Goal: Transaction & Acquisition: Download file/media

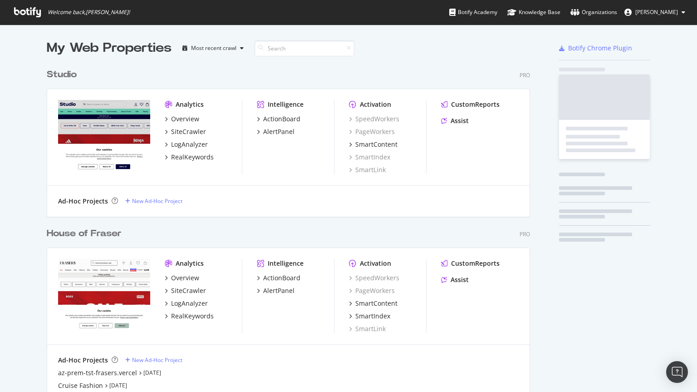
scroll to position [579, 484]
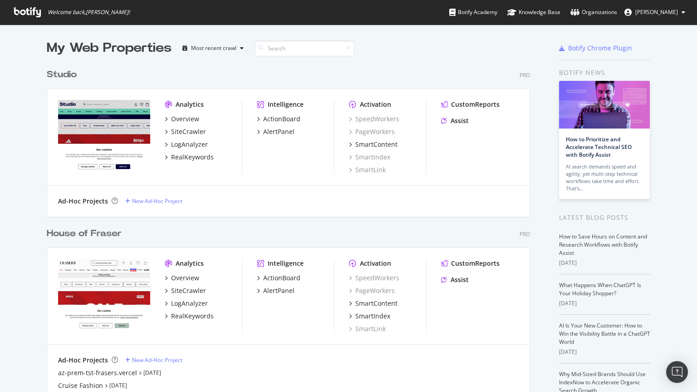
click at [75, 234] on div "House of Fraser" at bounding box center [84, 233] width 75 height 13
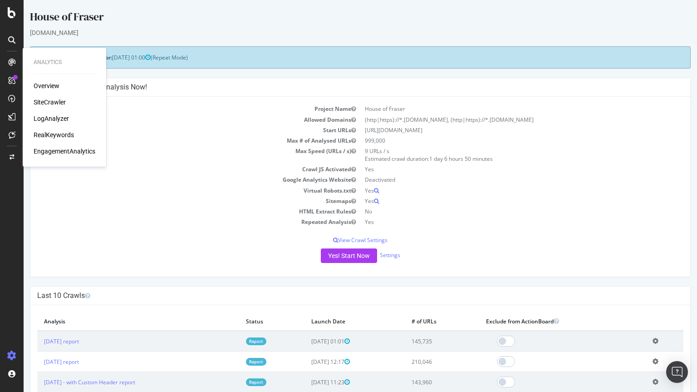
click at [42, 103] on div "SiteCrawler" at bounding box center [50, 102] width 32 height 9
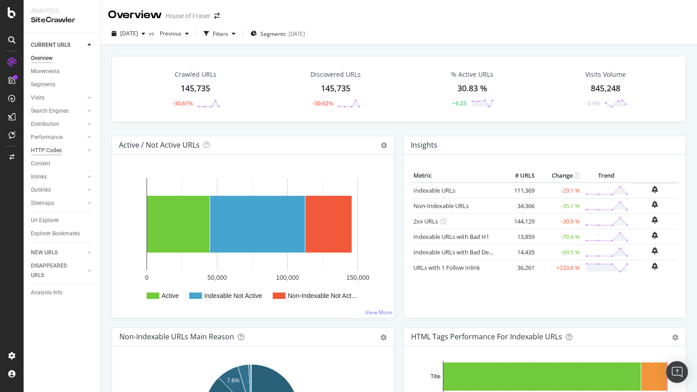
click at [49, 149] on div "HTTP Codes" at bounding box center [46, 151] width 31 height 10
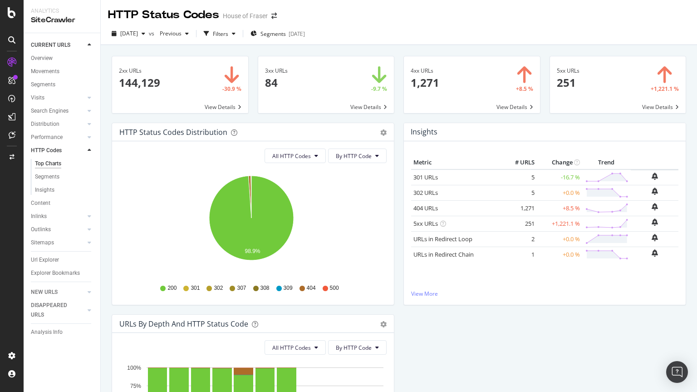
click at [501, 108] on span at bounding box center [472, 84] width 136 height 57
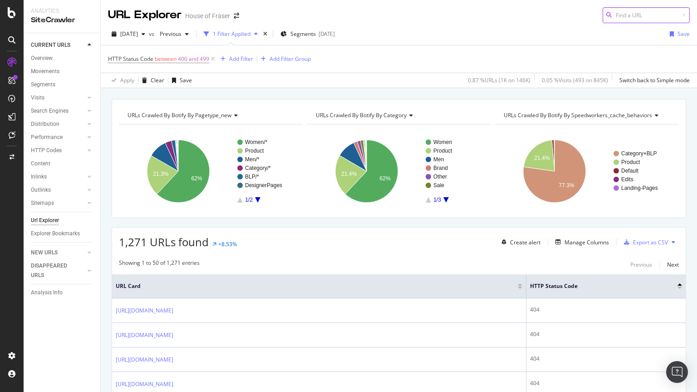
scroll to position [70, 0]
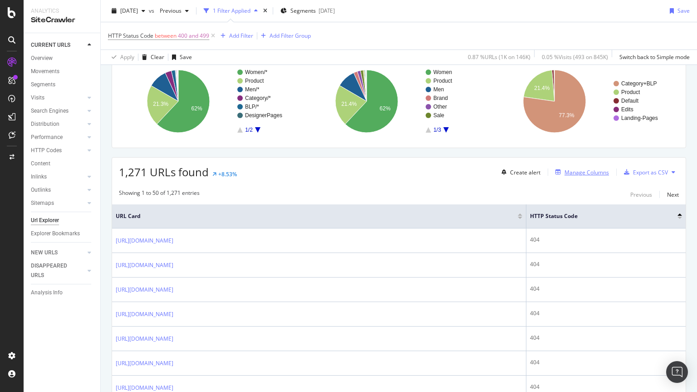
click at [576, 174] on div "Manage Columns" at bounding box center [587, 172] width 44 height 8
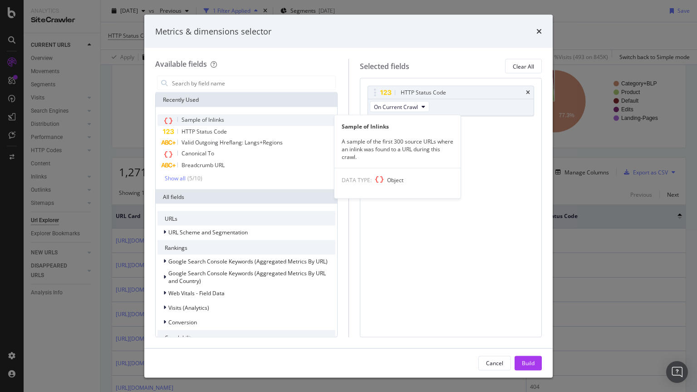
click at [236, 120] on div "Sample of Inlinks" at bounding box center [246, 120] width 178 height 12
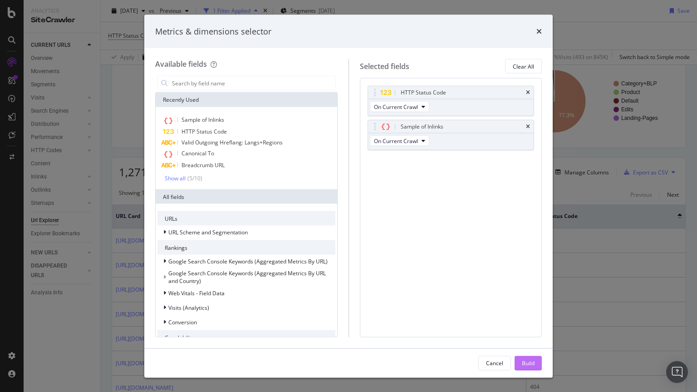
click at [525, 364] on div "Build" at bounding box center [528, 362] width 13 height 8
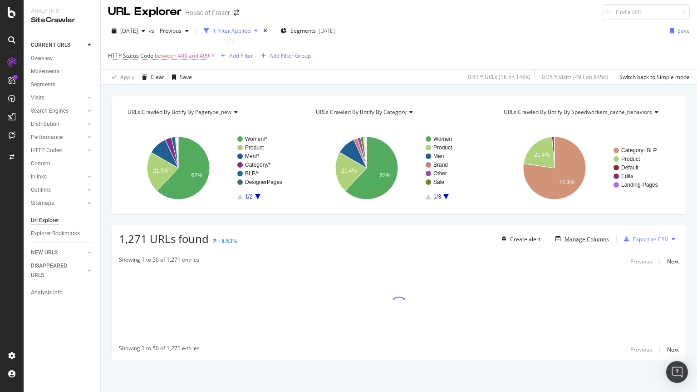
scroll to position [3, 0]
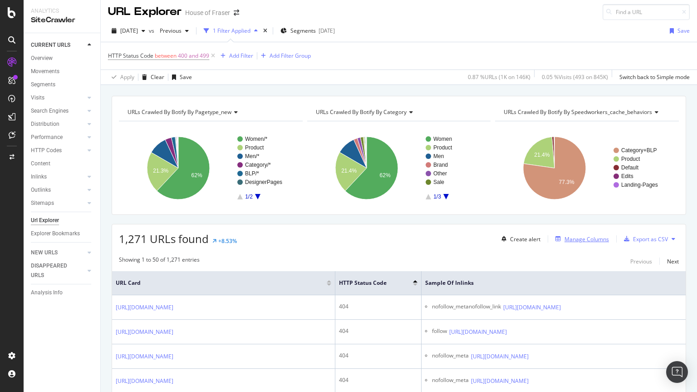
click at [570, 235] on div "Manage Columns" at bounding box center [587, 239] width 44 height 8
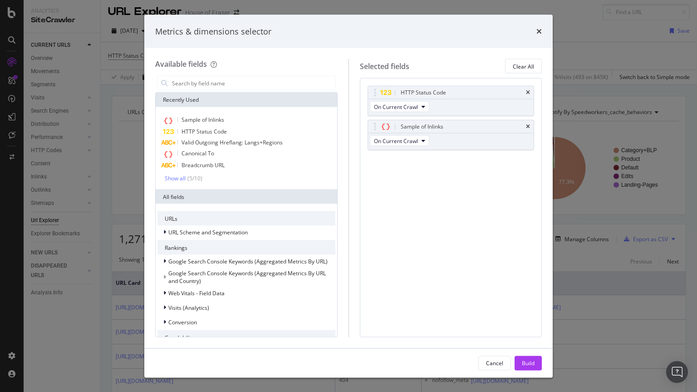
click at [534, 31] on div "Metrics & dimensions selector" at bounding box center [348, 31] width 387 height 12
click at [540, 29] on icon "times" at bounding box center [538, 31] width 5 height 7
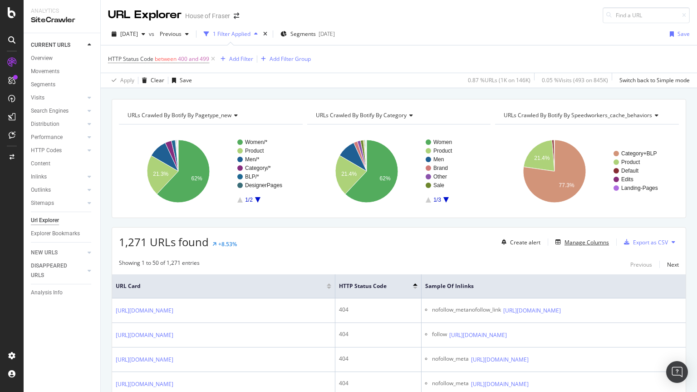
scroll to position [22, 0]
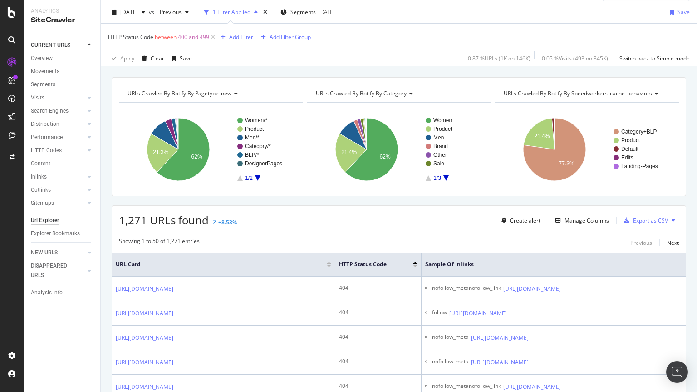
click at [633, 219] on div "Export as CSV" at bounding box center [650, 220] width 35 height 8
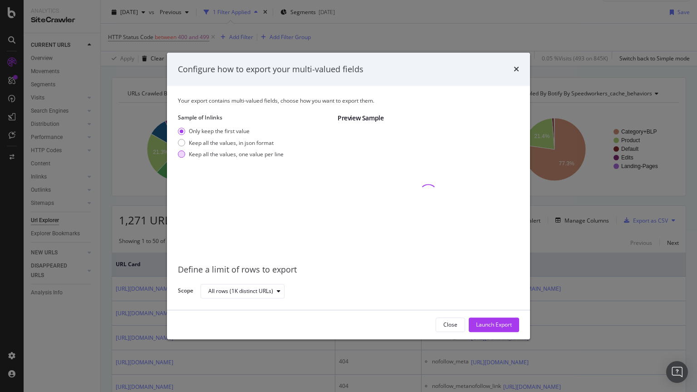
click at [182, 152] on div "modal" at bounding box center [181, 154] width 7 height 7
click at [494, 326] on div "Launch Export" at bounding box center [494, 325] width 36 height 8
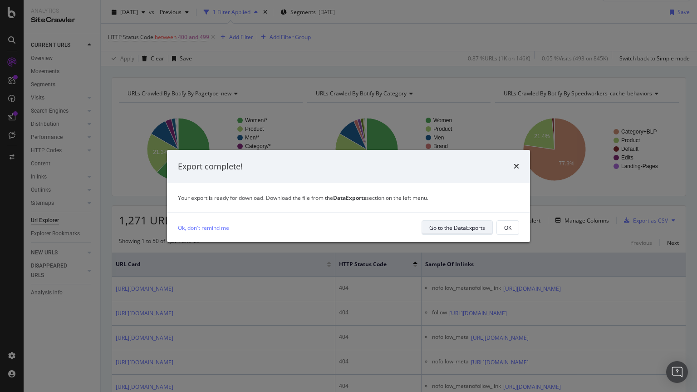
click at [445, 227] on div "Go to the DataExports" at bounding box center [457, 228] width 56 height 8
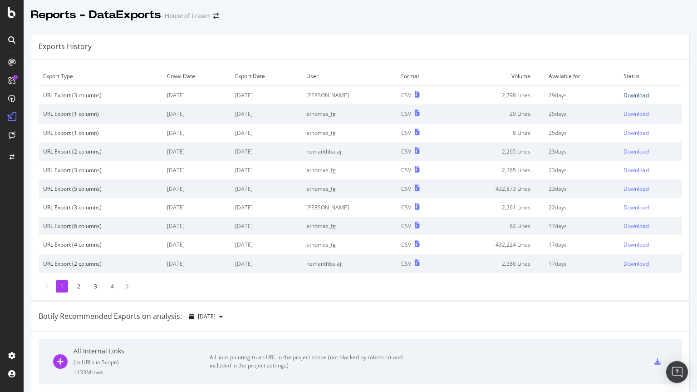
click at [624, 96] on div "Download" at bounding box center [636, 95] width 25 height 8
